Goal: Task Accomplishment & Management: Manage account settings

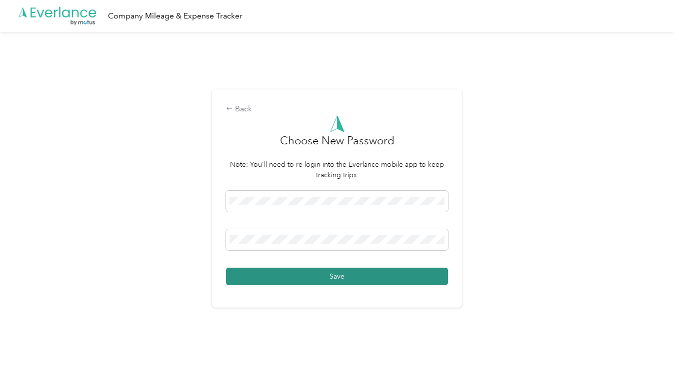
click at [341, 273] on button "Save" at bounding box center [337, 276] width 222 height 17
click at [331, 280] on button "Save" at bounding box center [337, 276] width 222 height 17
